Goal: Understand process/instructions

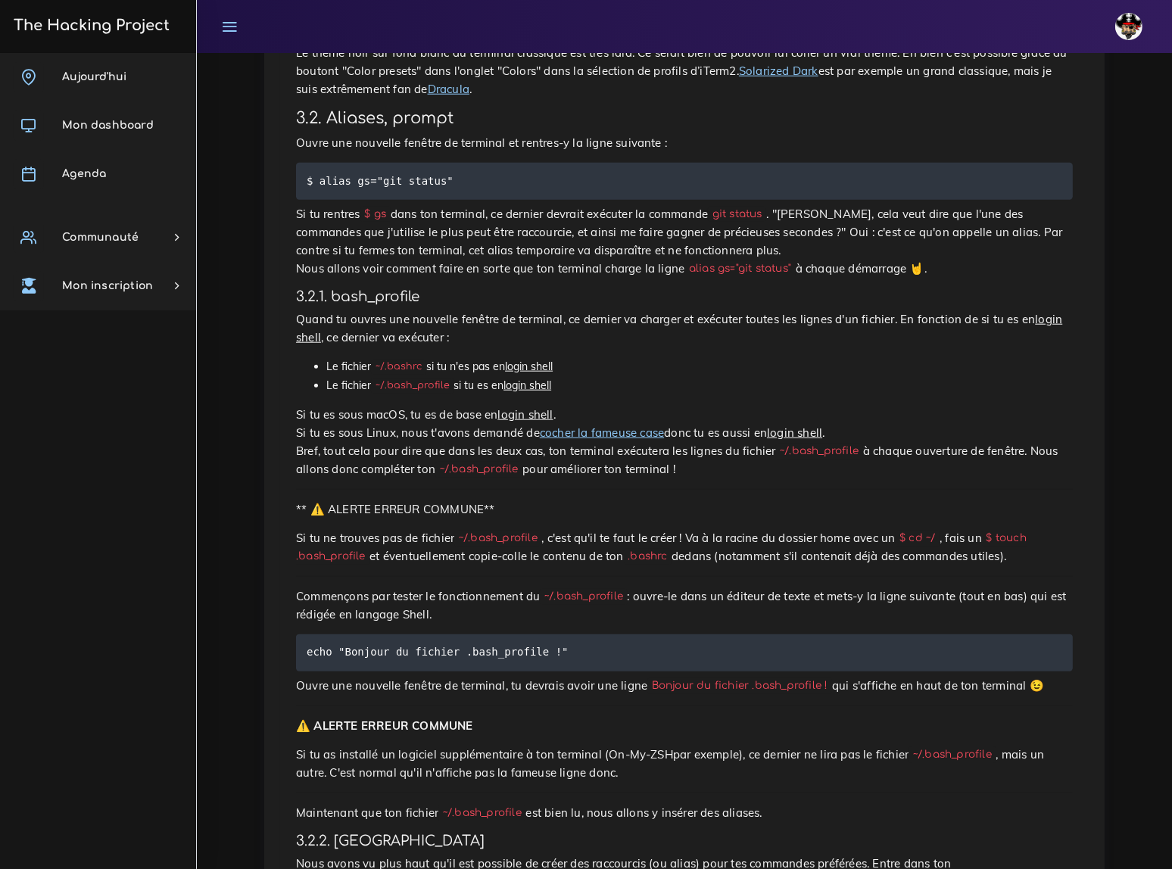
scroll to position [1719, 0]
drag, startPoint x: 942, startPoint y: 350, endPoint x: 1027, endPoint y: 350, distance: 84.8
click at [1026, 530] on code "$ touch .bash_profile" at bounding box center [661, 547] width 730 height 34
click at [1001, 530] on code "$ touch .bash_profile" at bounding box center [661, 547] width 730 height 34
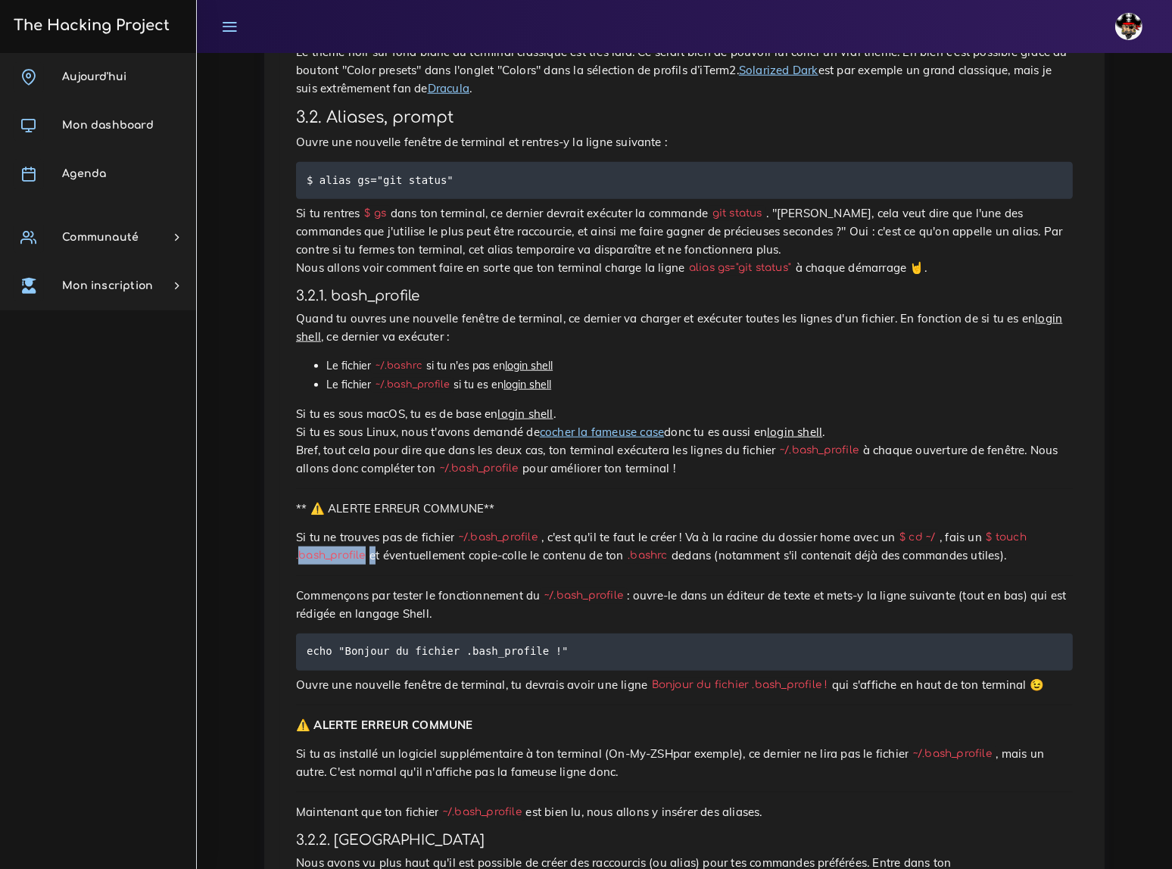
click at [1001, 530] on code "$ touch .bash_profile" at bounding box center [661, 547] width 730 height 34
click at [961, 530] on code "$ touch .bash_profile" at bounding box center [661, 547] width 730 height 34
drag, startPoint x: 941, startPoint y: 349, endPoint x: 1034, endPoint y: 350, distance: 92.3
click at [1026, 530] on code "$ touch .bash_profile" at bounding box center [661, 547] width 730 height 34
copy code "touch .bash_profile"
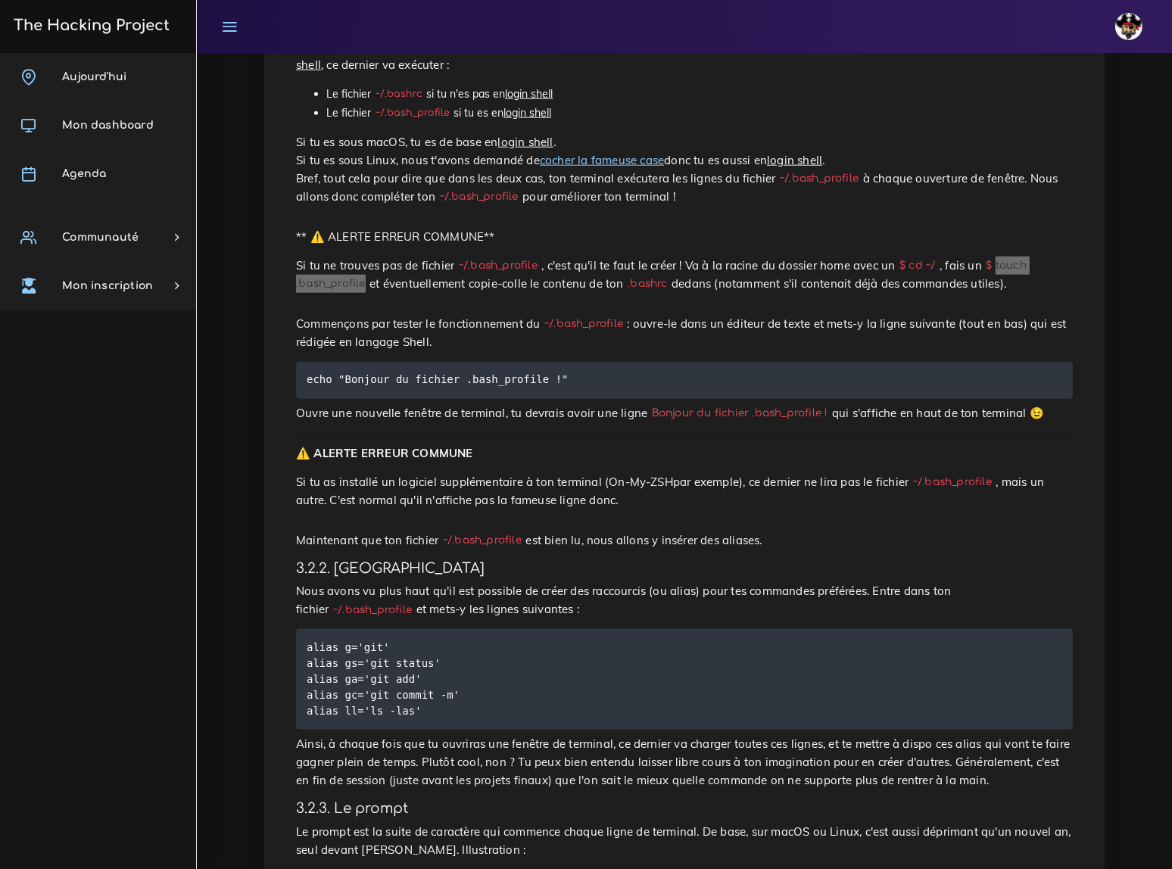
scroll to position [1995, 0]
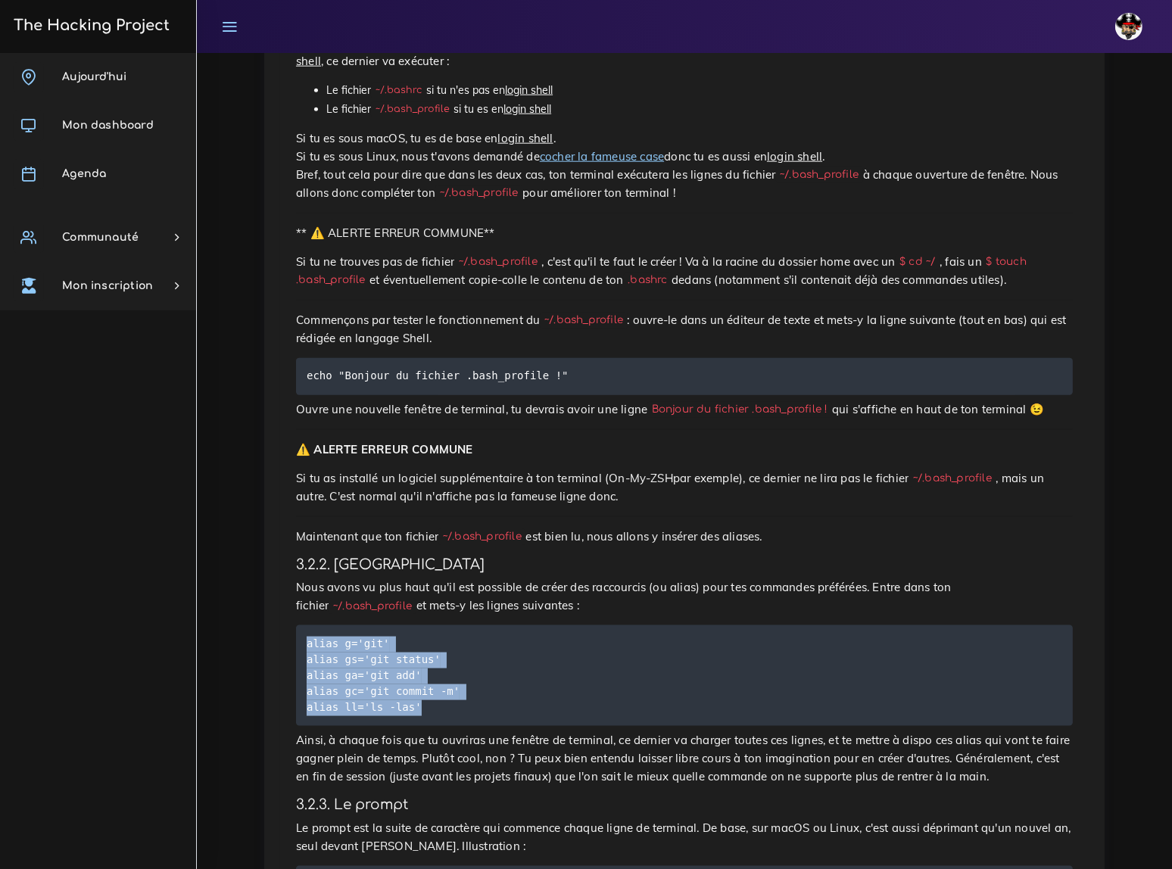
drag, startPoint x: 307, startPoint y: 425, endPoint x: 414, endPoint y: 485, distance: 123.3
click at [414, 636] on code "alias g='git' alias gs='git status' alias ga='git add' alias gc='git commit -m'…" at bounding box center [383, 676] width 153 height 80
copy code "alias g='git' alias gs='git status' alias ga='git add' alias gc='git commit -m'…"
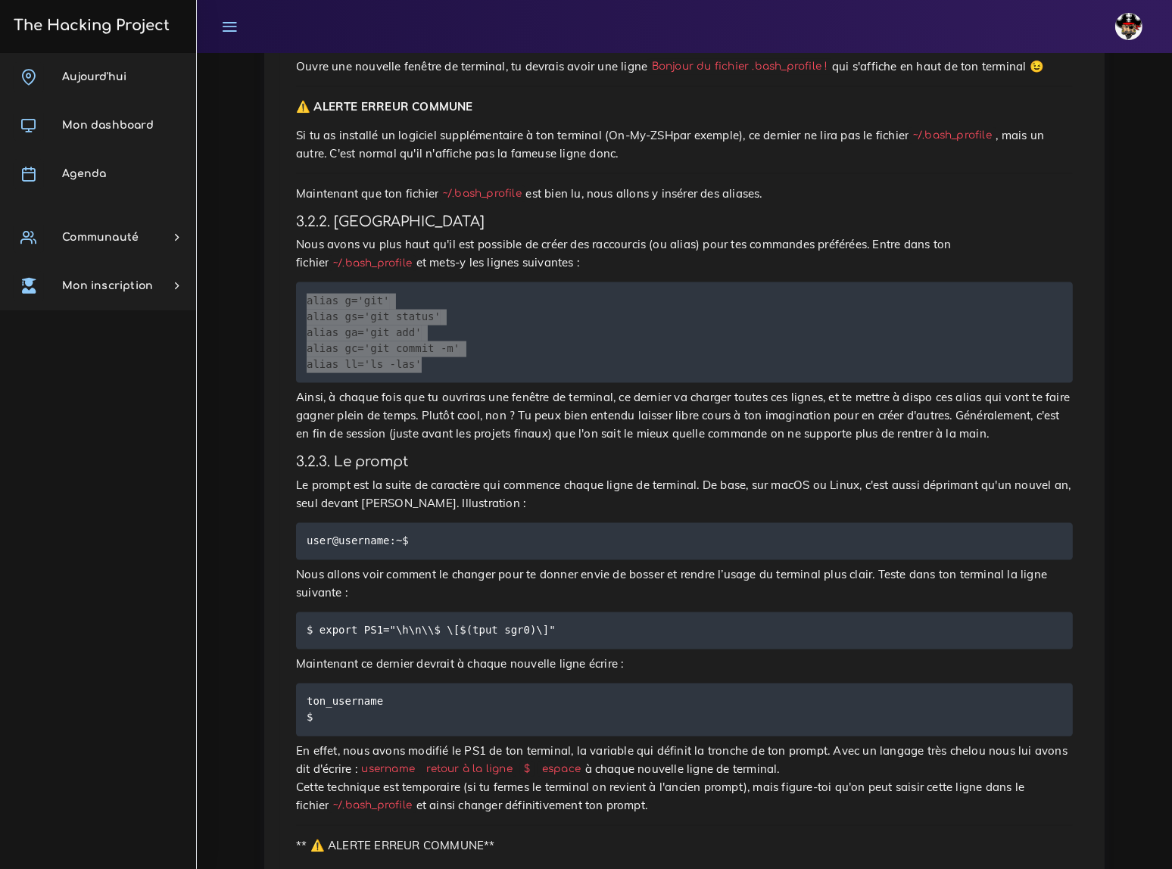
scroll to position [2339, 0]
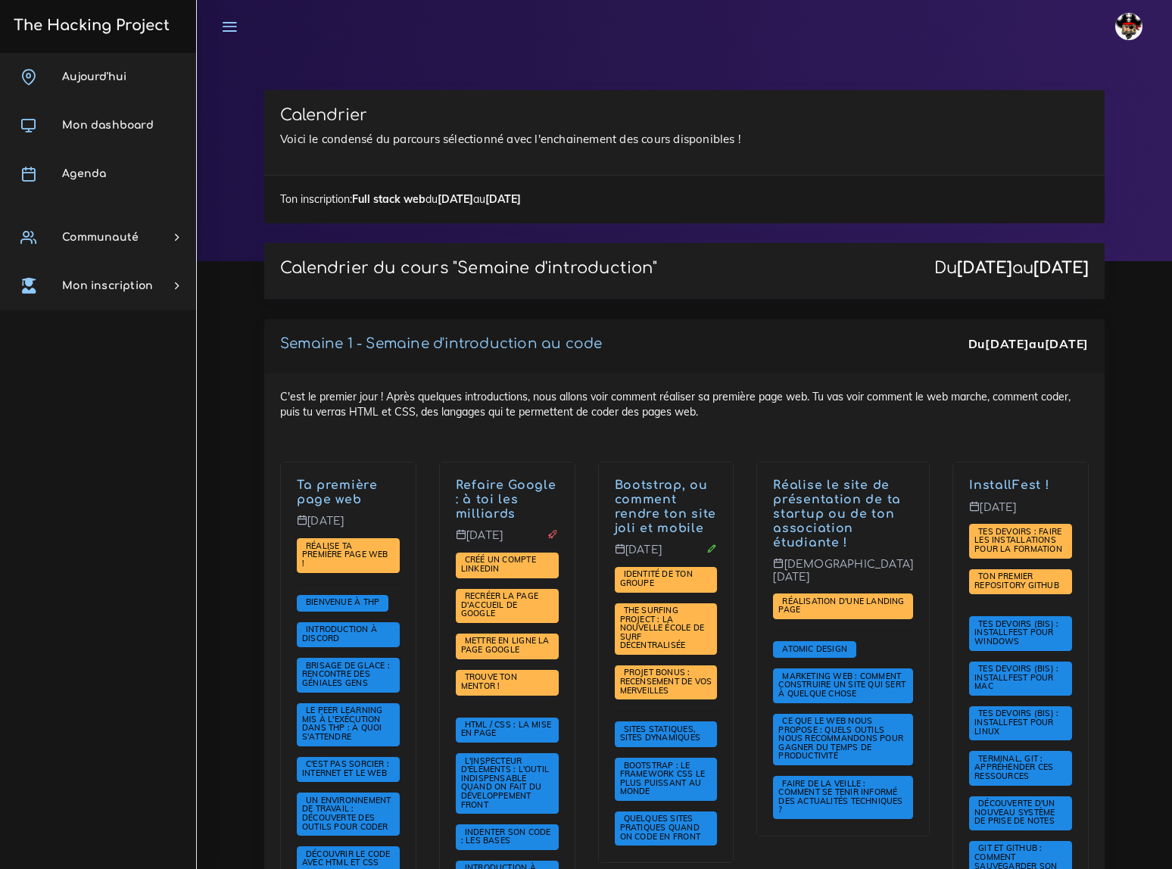
scroll to position [1445, 0]
